Goal: Task Accomplishment & Management: Use online tool/utility

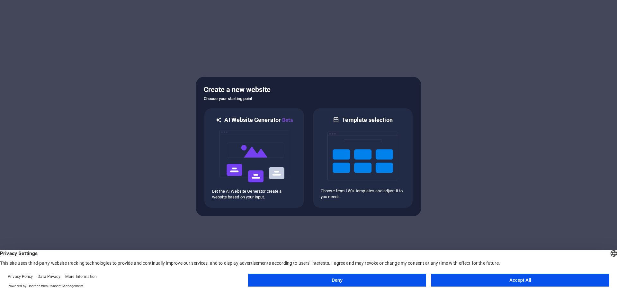
click at [499, 285] on button "Accept All" at bounding box center [520, 280] width 178 height 13
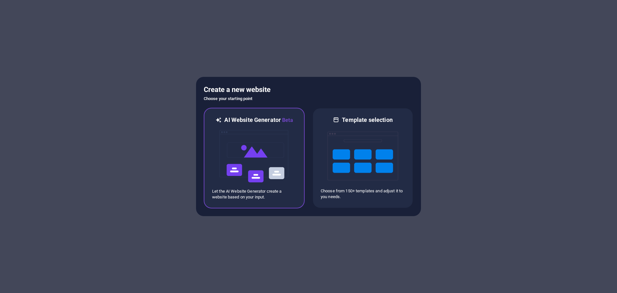
click at [266, 153] on img at bounding box center [254, 156] width 71 height 64
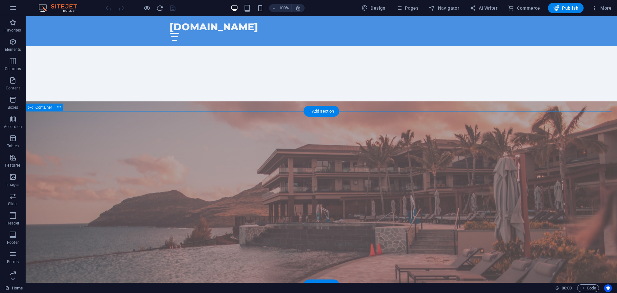
scroll to position [321, 0]
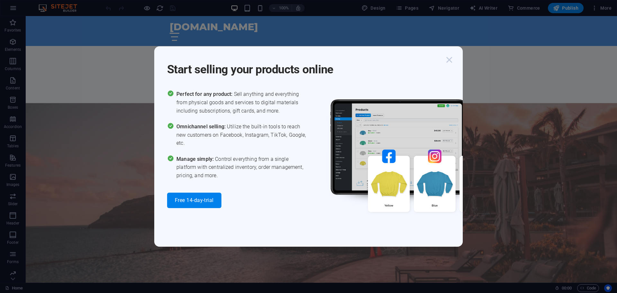
click at [450, 61] on icon "button" at bounding box center [450, 60] width 12 height 12
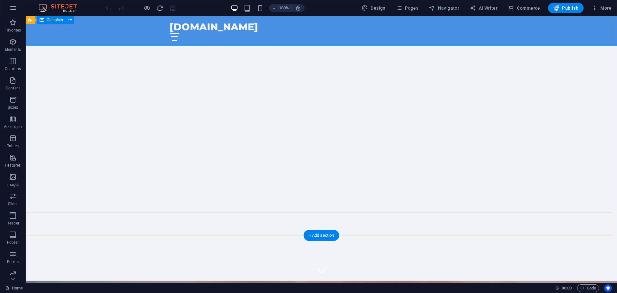
scroll to position [0, 0]
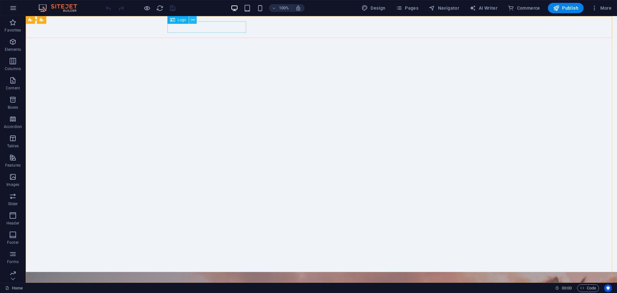
click at [192, 21] on icon at bounding box center [193, 20] width 4 height 7
click at [237, 288] on div "[DOMAIN_NAME]" at bounding box center [321, 294] width 303 height 12
click at [198, 288] on div "[DOMAIN_NAME]" at bounding box center [321, 294] width 303 height 12
click at [192, 21] on icon at bounding box center [193, 20] width 4 height 7
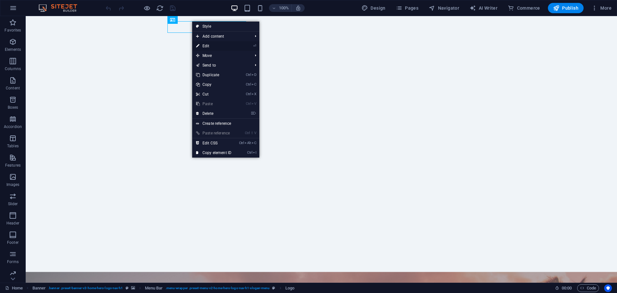
click at [208, 48] on link "⏎ Edit" at bounding box center [213, 46] width 43 height 10
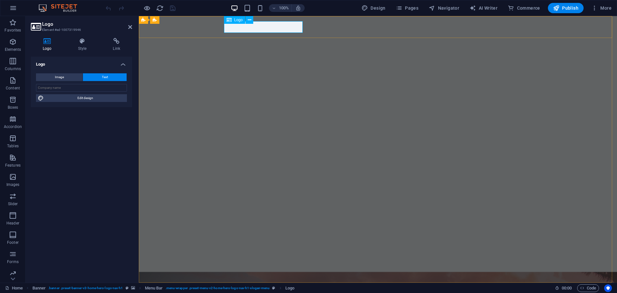
click at [298, 288] on div "[DOMAIN_NAME]" at bounding box center [377, 294] width 303 height 12
click at [250, 21] on icon at bounding box center [250, 20] width 4 height 7
click at [294, 288] on div "[DOMAIN_NAME]" at bounding box center [377, 294] width 303 height 12
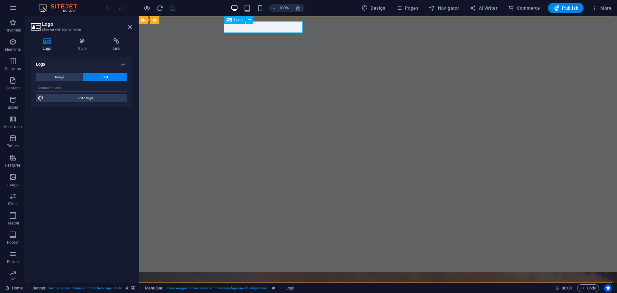
click at [294, 288] on div "[DOMAIN_NAME]" at bounding box center [377, 294] width 303 height 12
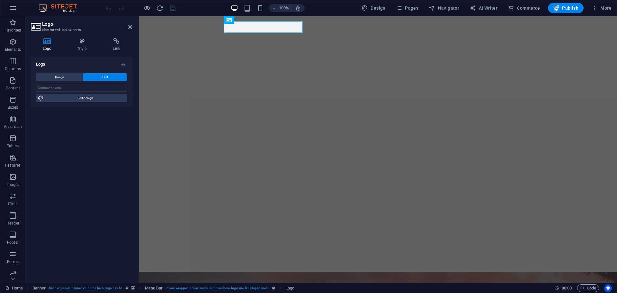
click at [49, 41] on icon at bounding box center [47, 41] width 33 height 6
click at [490, 6] on span "AI Writer" at bounding box center [484, 8] width 28 height 6
select select "English"
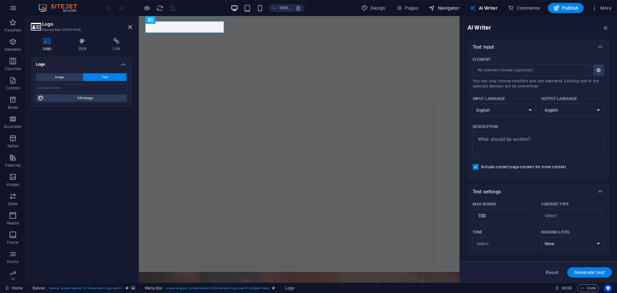
click at [438, 7] on span "Navigator" at bounding box center [444, 8] width 31 height 6
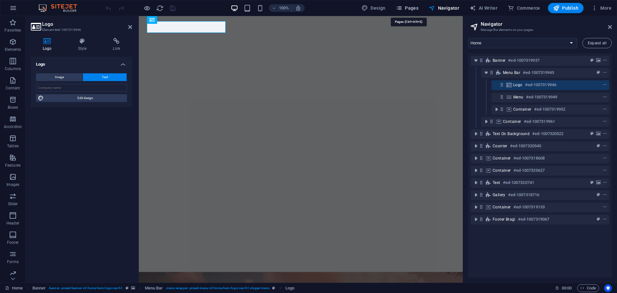
click at [411, 6] on span "Pages" at bounding box center [407, 8] width 23 height 6
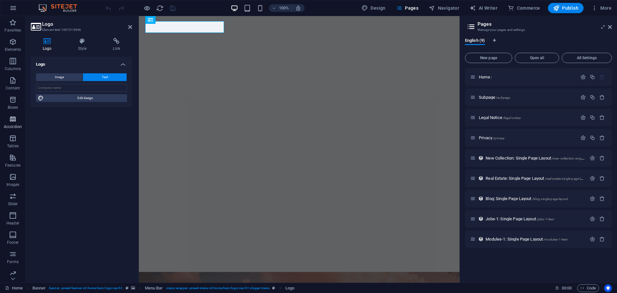
click at [12, 123] on span "Accordion" at bounding box center [13, 122] width 26 height 15
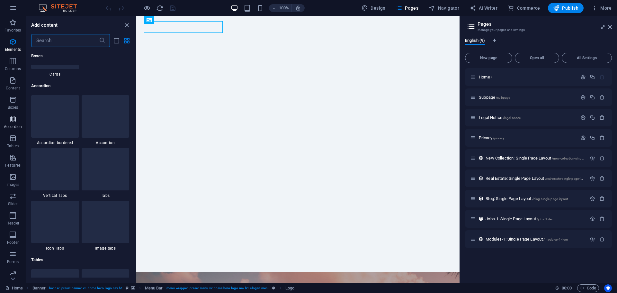
scroll to position [2053, 0]
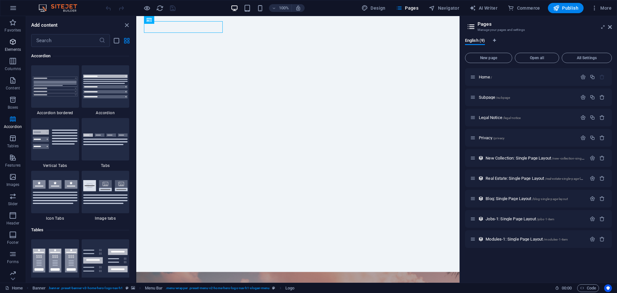
click at [14, 46] on span "Elements" at bounding box center [13, 45] width 26 height 15
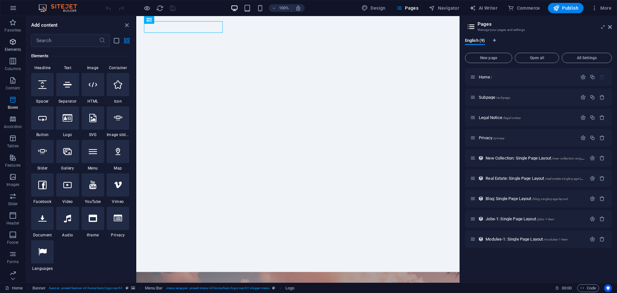
scroll to position [68, 0]
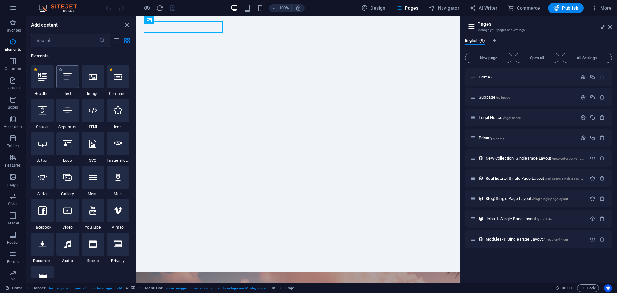
click at [67, 82] on div at bounding box center [67, 76] width 23 height 23
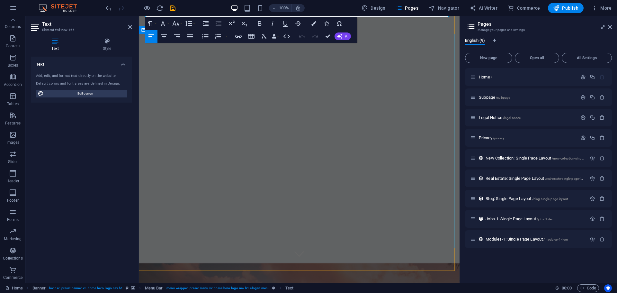
scroll to position [0, 0]
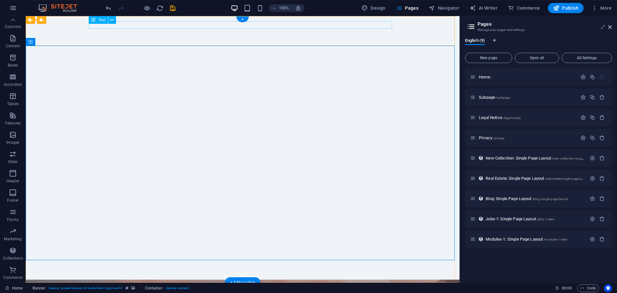
click at [187, 288] on div "Surjantour" at bounding box center [242, 292] width 303 height 8
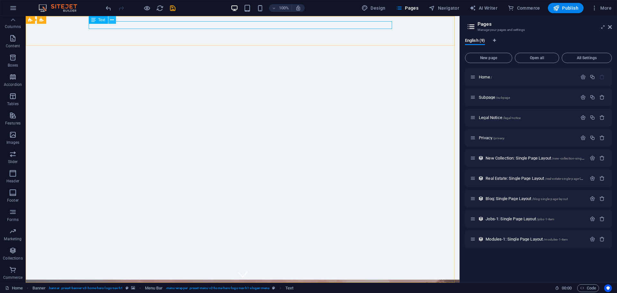
click at [113, 20] on icon at bounding box center [112, 20] width 4 height 7
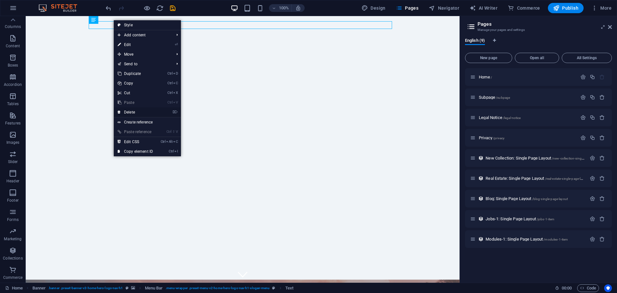
click at [148, 113] on link "⌦ Delete" at bounding box center [135, 112] width 43 height 10
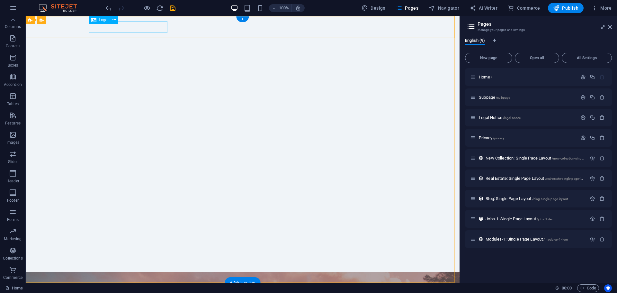
click at [137, 288] on div "[DOMAIN_NAME]" at bounding box center [242, 294] width 303 height 12
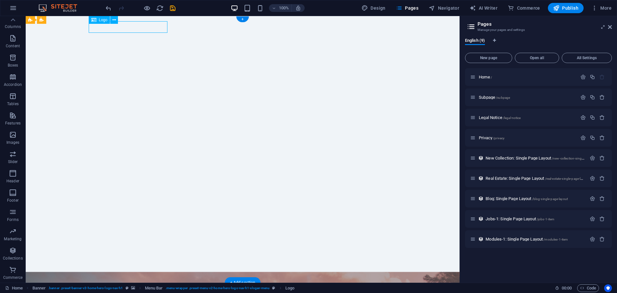
click at [137, 288] on div "[DOMAIN_NAME]" at bounding box center [242, 294] width 303 height 12
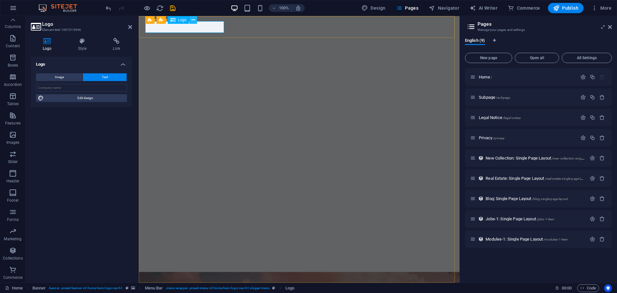
click at [194, 19] on icon at bounding box center [194, 20] width 4 height 7
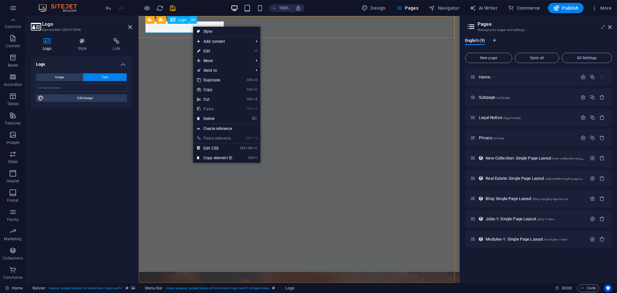
click at [193, 20] on icon at bounding box center [194, 20] width 4 height 7
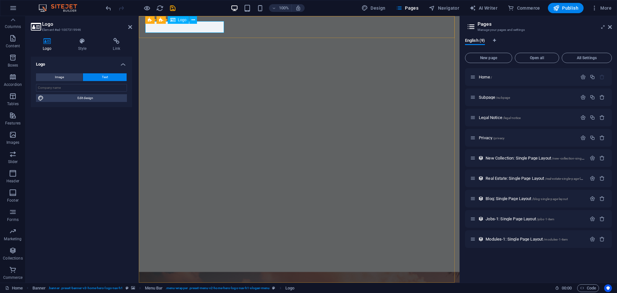
click at [205, 288] on div "[DOMAIN_NAME]" at bounding box center [299, 294] width 303 height 12
click at [102, 80] on span "Text" at bounding box center [105, 77] width 6 height 8
click at [102, 78] on span "Text" at bounding box center [105, 77] width 6 height 8
click at [55, 79] on span "Image" at bounding box center [59, 77] width 9 height 8
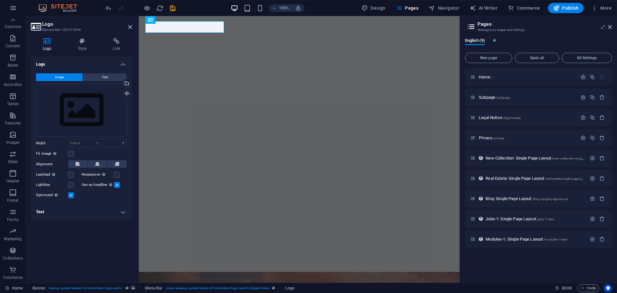
select select "DISABLED_OPTION_VALUE"
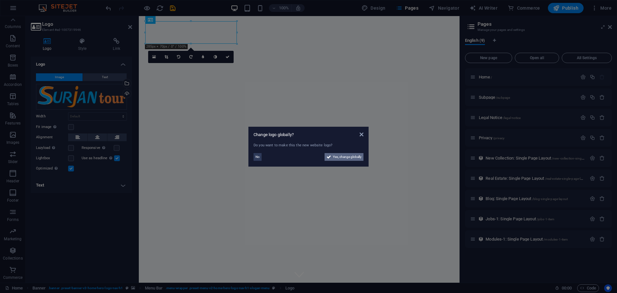
click at [345, 158] on span "Yes, change globally" at bounding box center [347, 157] width 29 height 8
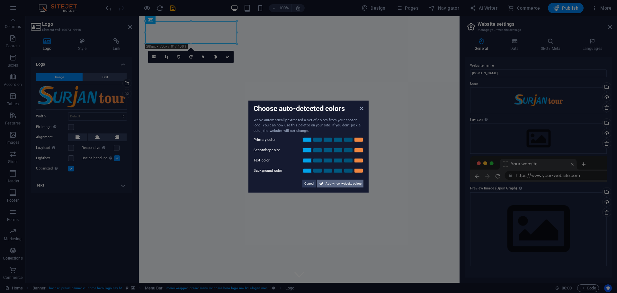
click at [340, 187] on span "Apply new website colors" at bounding box center [344, 184] width 36 height 8
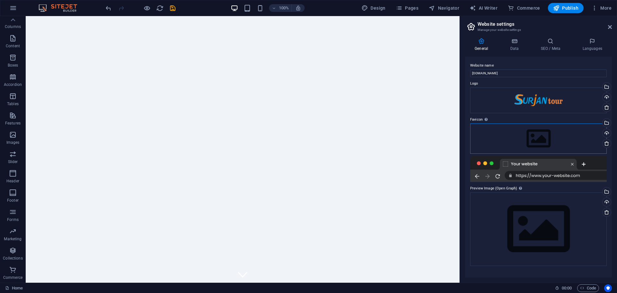
click at [533, 140] on div "Drag files here, click to choose files or select files from Files or our free s…" at bounding box center [538, 138] width 137 height 30
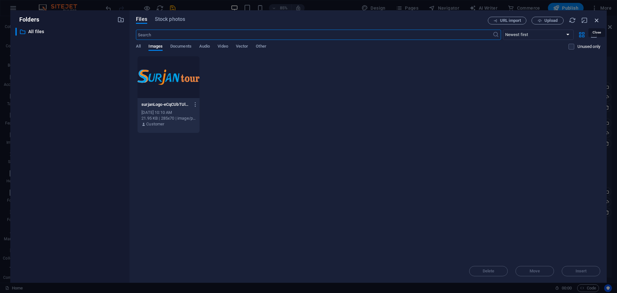
click at [595, 19] on icon "button" at bounding box center [596, 20] width 7 height 7
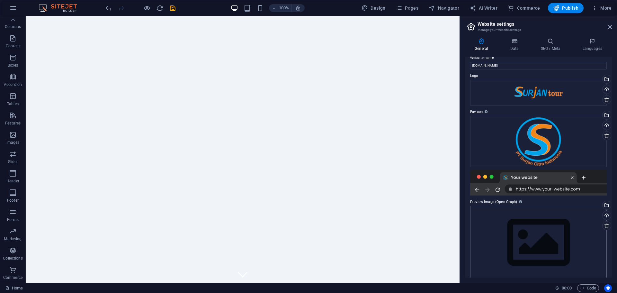
scroll to position [15, 0]
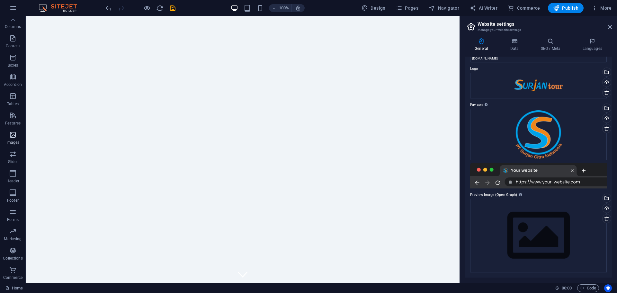
click at [17, 137] on icon "button" at bounding box center [13, 135] width 8 height 8
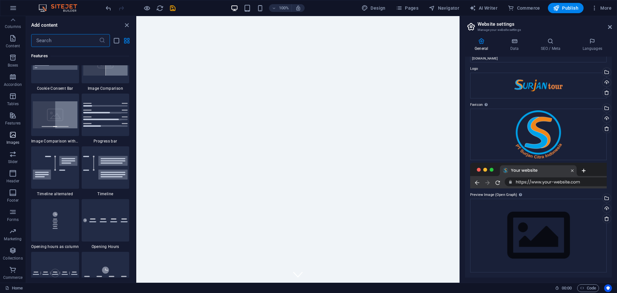
scroll to position [3260, 0]
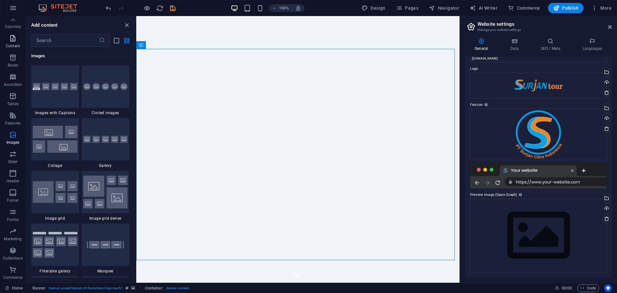
click at [12, 41] on icon "button" at bounding box center [13, 38] width 8 height 8
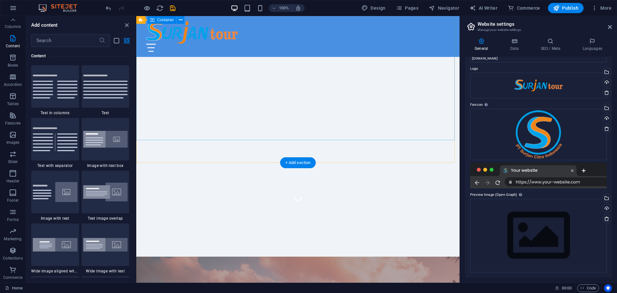
scroll to position [64, 0]
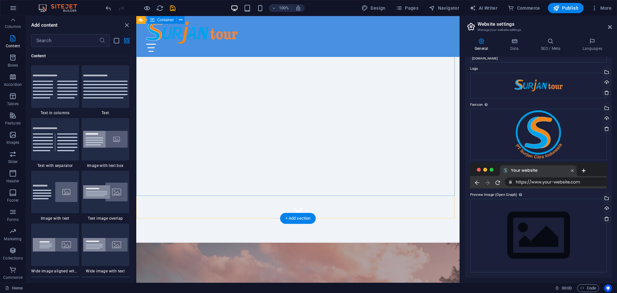
click at [329, 218] on div "Explore the Wonders of [GEOGRAPHIC_DATA]" at bounding box center [297, 269] width 323 height 103
click at [296, 203] on figure at bounding box center [298, 208] width 10 height 10
click at [323, 218] on div "Explore the Wonders of [GEOGRAPHIC_DATA]" at bounding box center [297, 269] width 323 height 103
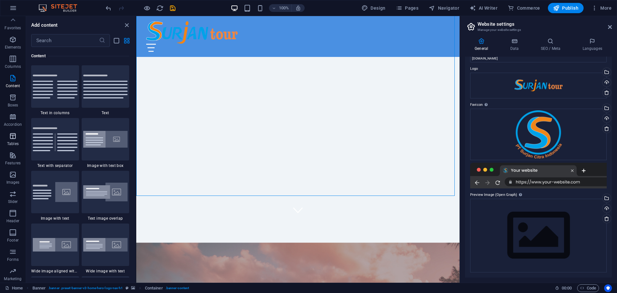
scroll to position [0, 0]
click at [15, 41] on icon "button" at bounding box center [13, 42] width 8 height 8
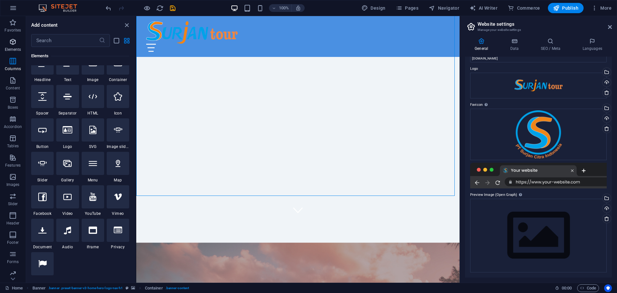
scroll to position [68, 0]
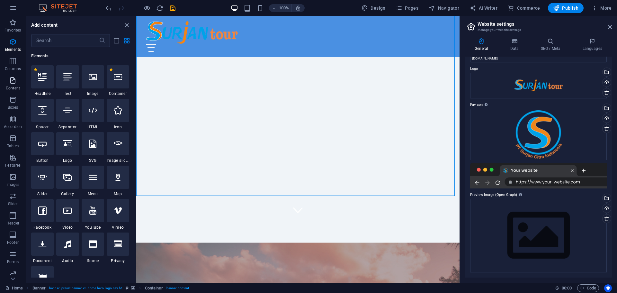
click at [13, 86] on p "Content" at bounding box center [13, 88] width 14 height 5
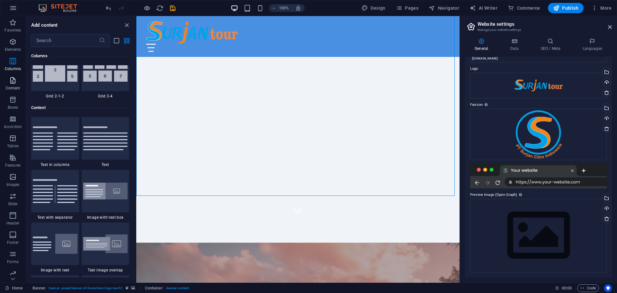
scroll to position [1125, 0]
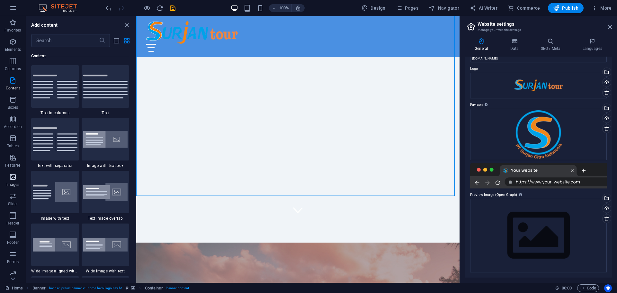
click at [14, 184] on p "Images" at bounding box center [12, 184] width 13 height 5
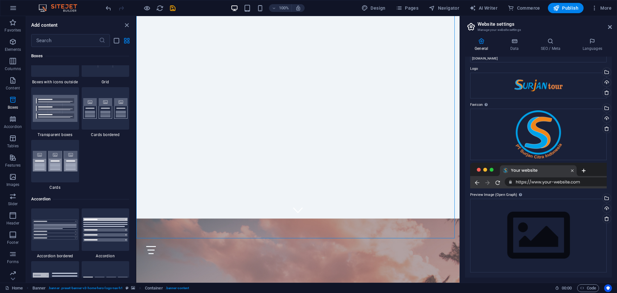
scroll to position [0, 0]
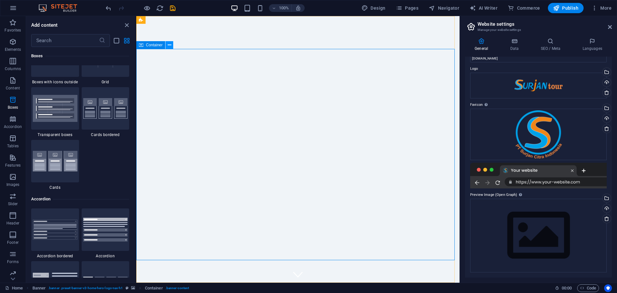
click at [169, 46] on icon at bounding box center [170, 45] width 4 height 7
click at [143, 45] on icon at bounding box center [141, 45] width 5 height 8
click at [169, 44] on icon at bounding box center [170, 45] width 4 height 7
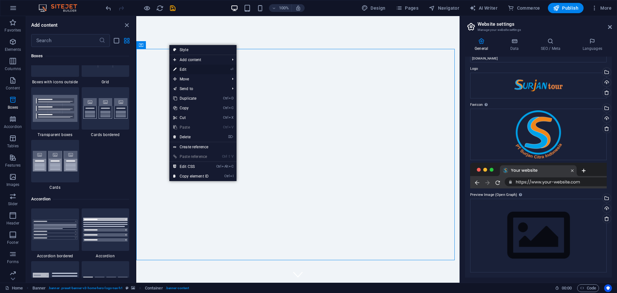
click at [187, 71] on link "⏎ Edit" at bounding box center [190, 70] width 43 height 10
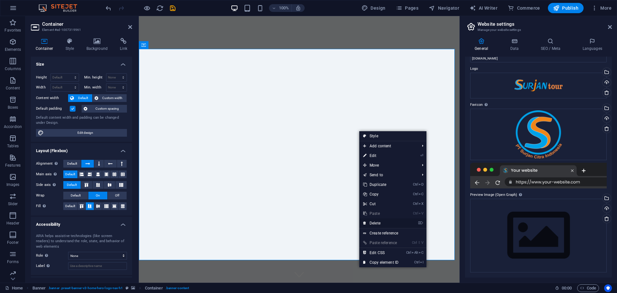
click at [379, 224] on link "⌦ Delete" at bounding box center [380, 223] width 43 height 10
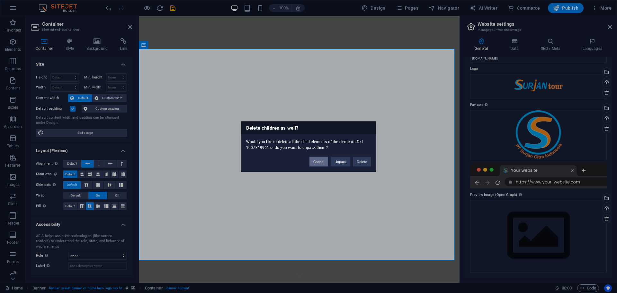
click at [320, 163] on button "Cancel" at bounding box center [319, 162] width 19 height 10
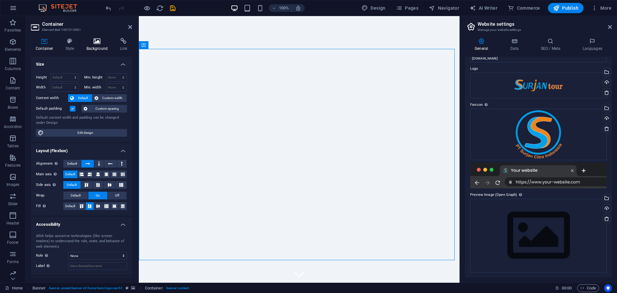
click at [93, 41] on icon at bounding box center [97, 41] width 31 height 6
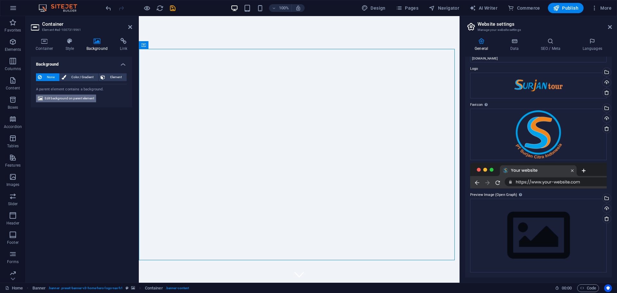
click at [87, 100] on span "Edit background on parent element" at bounding box center [70, 99] width 50 height 8
select select "ms"
select select "s"
select select "progressive"
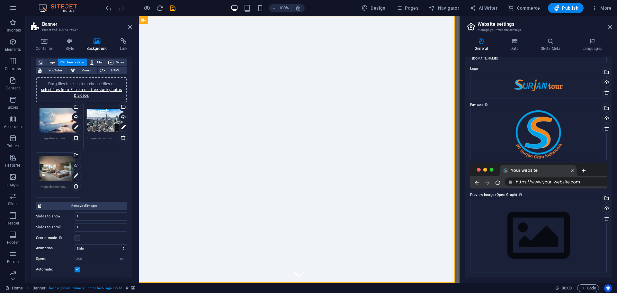
drag, startPoint x: 458, startPoint y: 39, endPoint x: 605, endPoint y: 35, distance: 146.3
click at [74, 139] on icon at bounding box center [76, 137] width 5 height 5
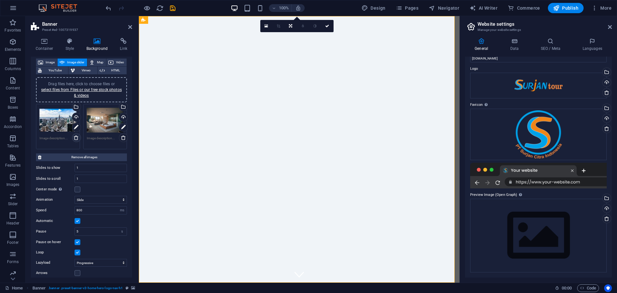
click at [74, 139] on icon at bounding box center [76, 137] width 5 height 5
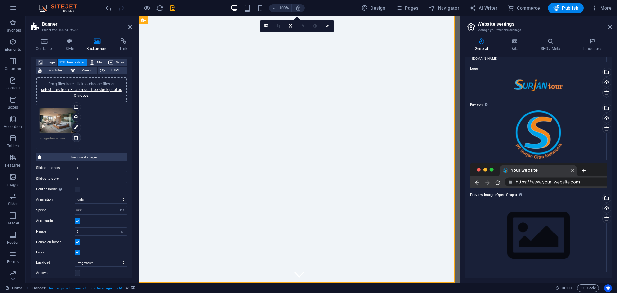
click at [74, 139] on icon at bounding box center [76, 137] width 5 height 5
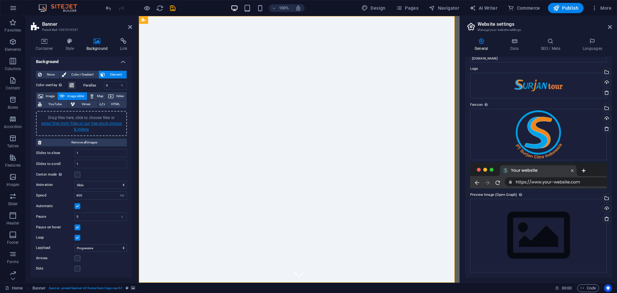
click at [79, 124] on link "select files from Files or our free stock photos & videos" at bounding box center [81, 126] width 81 height 10
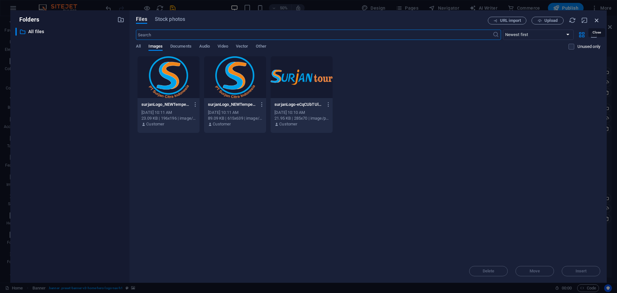
click at [595, 21] on icon "button" at bounding box center [596, 20] width 7 height 7
